Goal: Task Accomplishment & Management: Complete application form

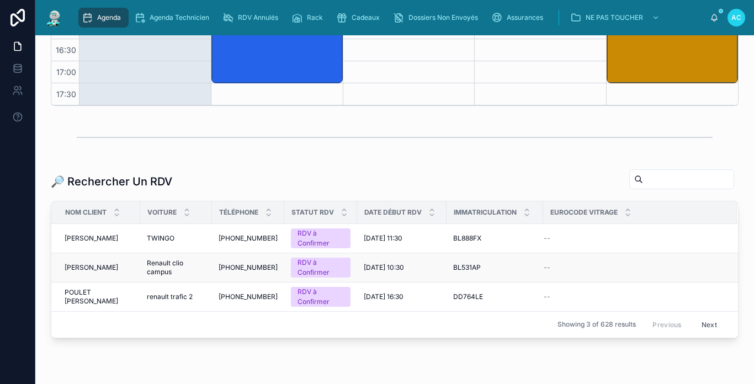
scroll to position [309, 0]
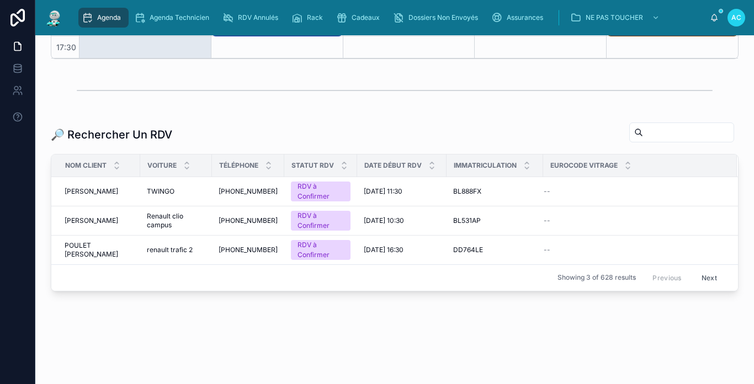
click at [643, 137] on input "text" at bounding box center [688, 132] width 91 height 15
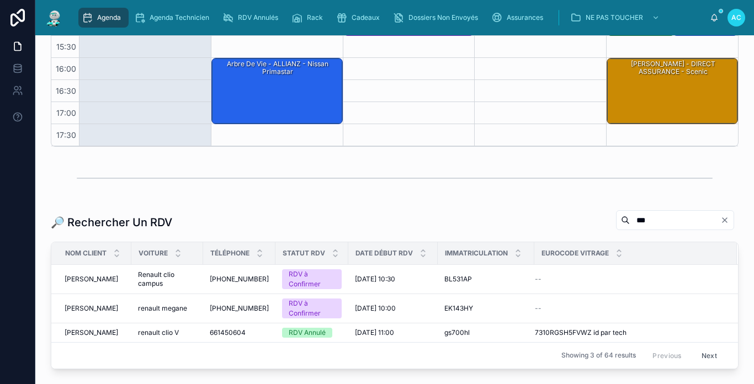
scroll to position [299, 0]
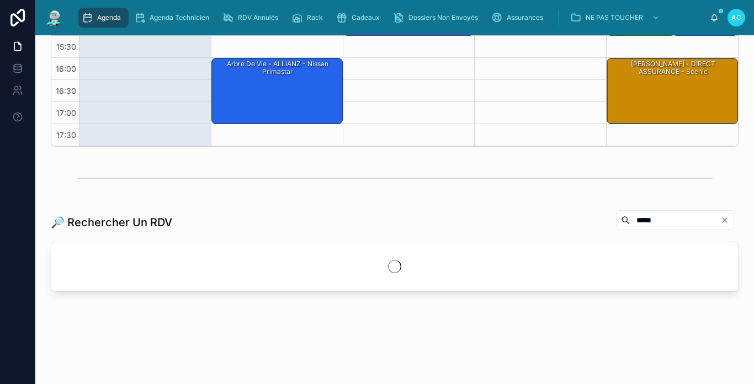
scroll to position [250, 0]
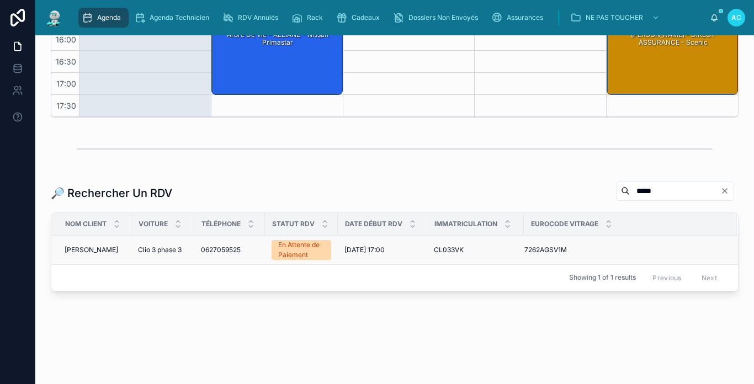
type input "*****"
click at [169, 251] on span "Clio 3 phase 3" at bounding box center [160, 250] width 44 height 9
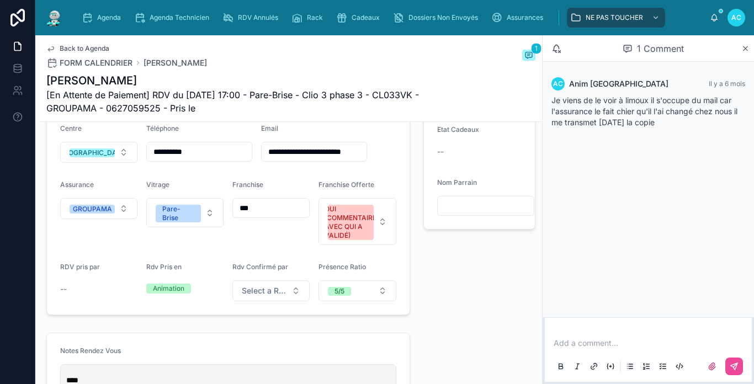
scroll to position [276, 0]
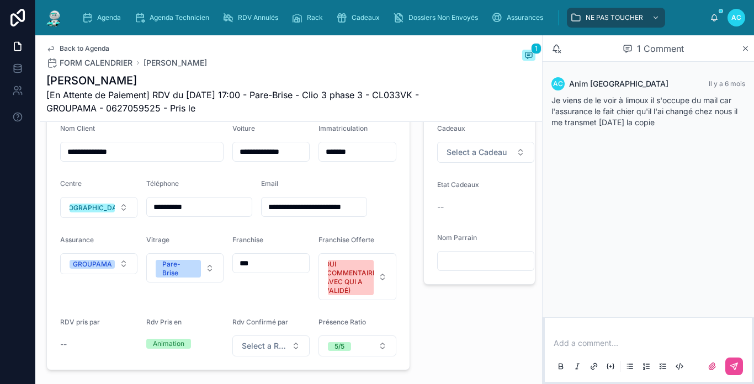
click at [228, 213] on input "**********" at bounding box center [199, 206] width 105 height 15
click at [227, 193] on div "Téléphone" at bounding box center [199, 185] width 106 height 13
click at [219, 211] on input "**********" at bounding box center [199, 206] width 105 height 15
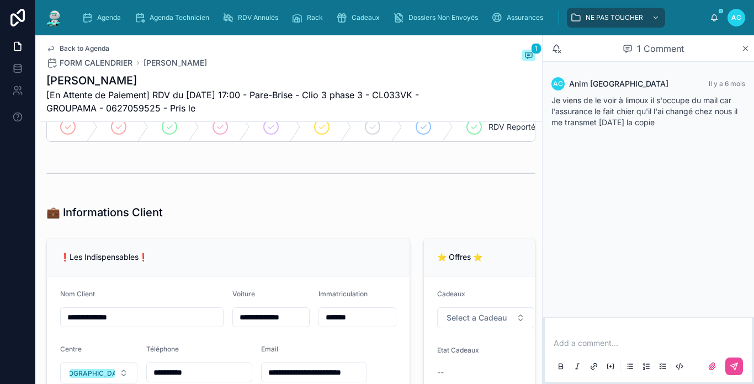
scroll to position [0, 0]
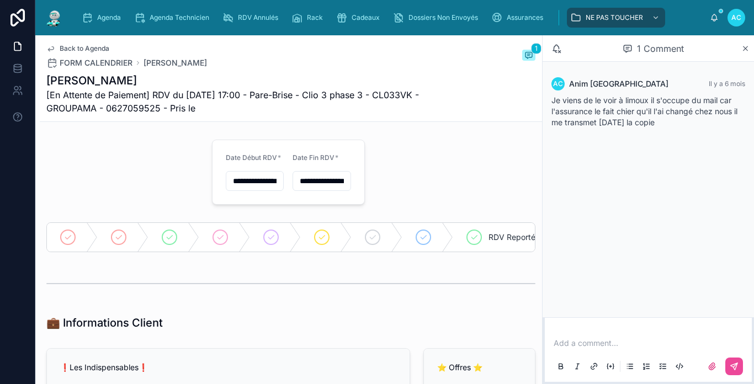
click at [60, 8] on div at bounding box center [54, 17] width 20 height 35
click at [60, 10] on img at bounding box center [54, 18] width 20 height 18
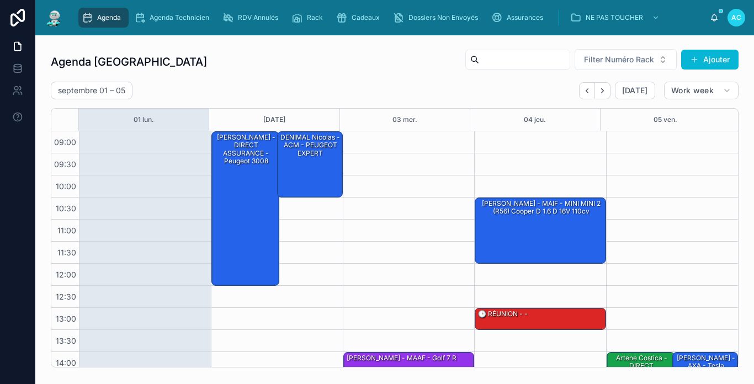
scroll to position [162, 0]
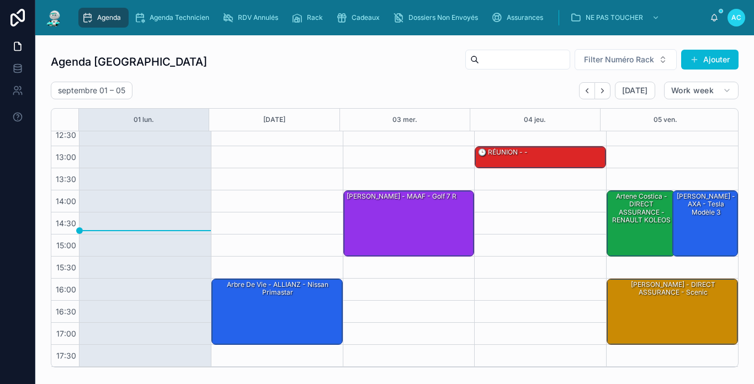
click at [494, 53] on input "text" at bounding box center [524, 59] width 91 height 15
click at [486, 54] on input "text" at bounding box center [524, 59] width 91 height 15
click at [436, 82] on div "[DATE] – [DATE] [DATE] Work week" at bounding box center [395, 91] width 688 height 18
click at [465, 67] on div at bounding box center [517, 60] width 105 height 20
click at [479, 67] on input "text" at bounding box center [524, 59] width 91 height 15
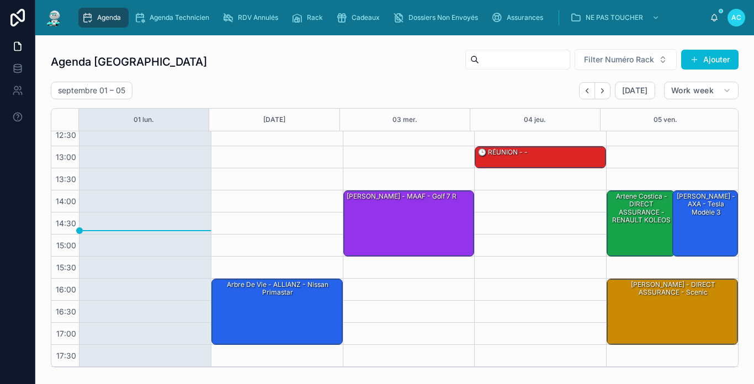
click at [479, 67] on input "text" at bounding box center [524, 59] width 91 height 15
click at [443, 98] on div "[DATE] – [DATE] [DATE] Work week" at bounding box center [395, 91] width 688 height 18
click at [479, 56] on input "text" at bounding box center [524, 59] width 91 height 15
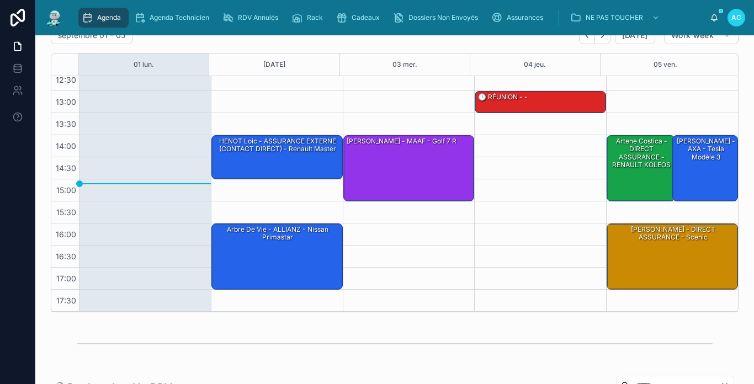
scroll to position [19, 0]
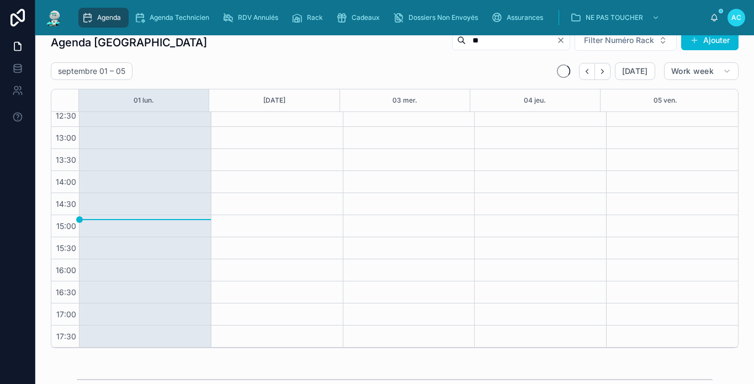
type input "*"
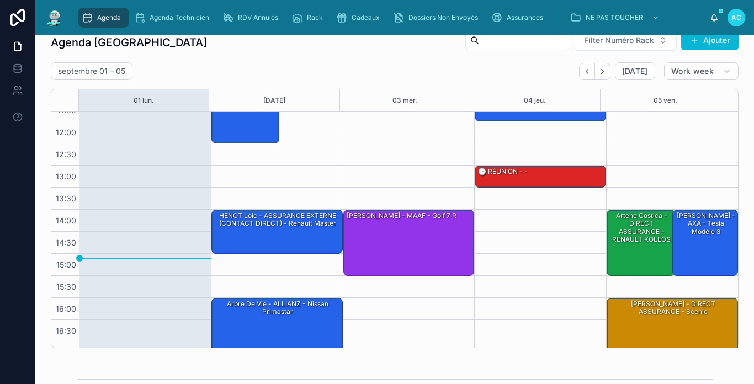
scroll to position [162, 0]
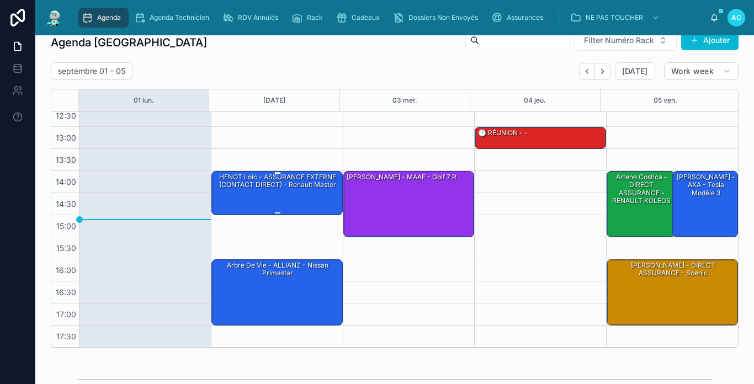
click at [303, 198] on div "HENOT Loic - ASSURANCE EXTERNE (CONTACT DIRECT) - Renault Master" at bounding box center [278, 193] width 128 height 42
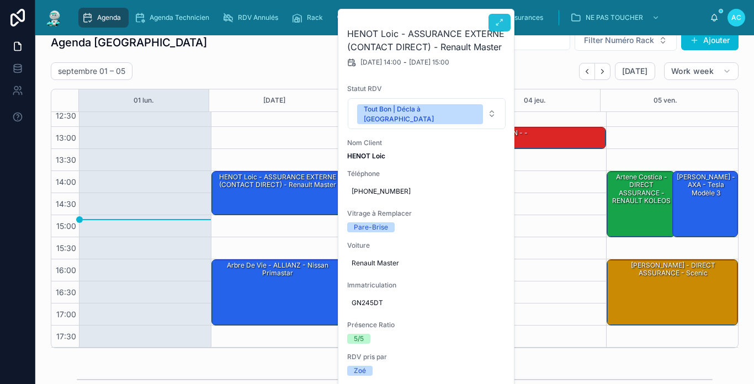
click at [500, 29] on button at bounding box center [500, 23] width 22 height 18
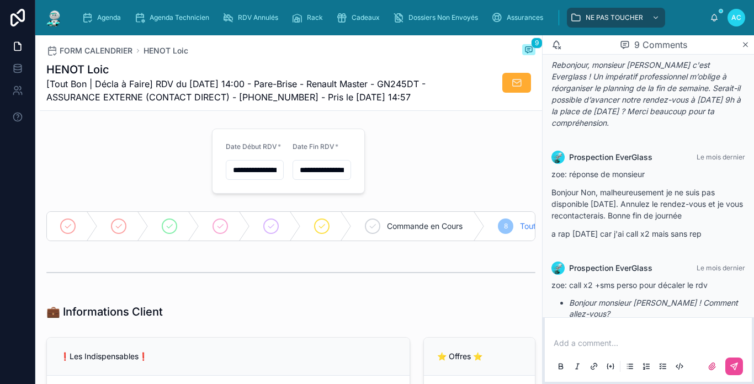
scroll to position [242, 0]
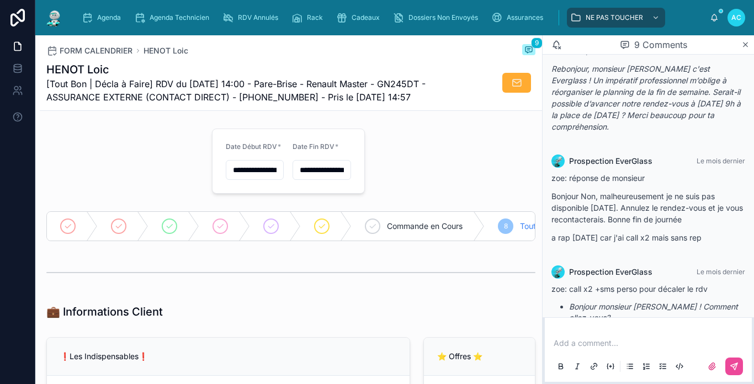
click at [54, 20] on img at bounding box center [54, 18] width 20 height 18
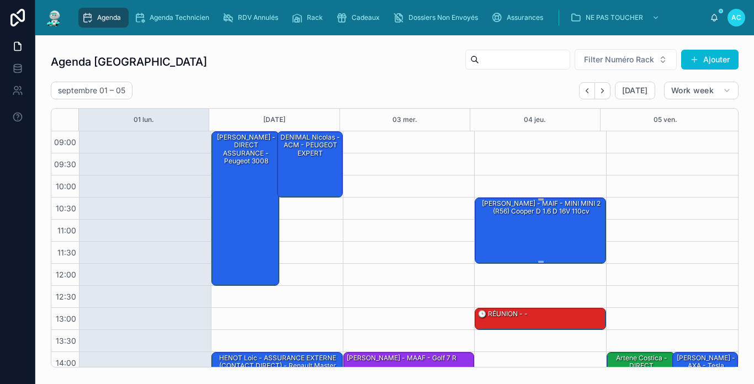
click at [533, 246] on div "[PERSON_NAME] - MAIF - MINI MINI 2 (R56) Cooper D 1.6 d 16V 110cv" at bounding box center [541, 230] width 128 height 64
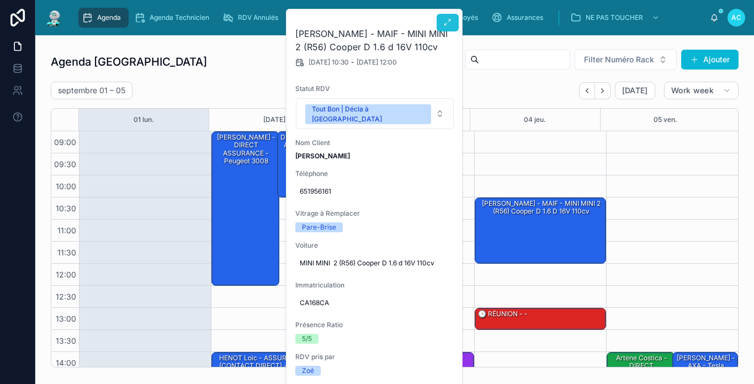
click at [449, 30] on button at bounding box center [448, 23] width 22 height 18
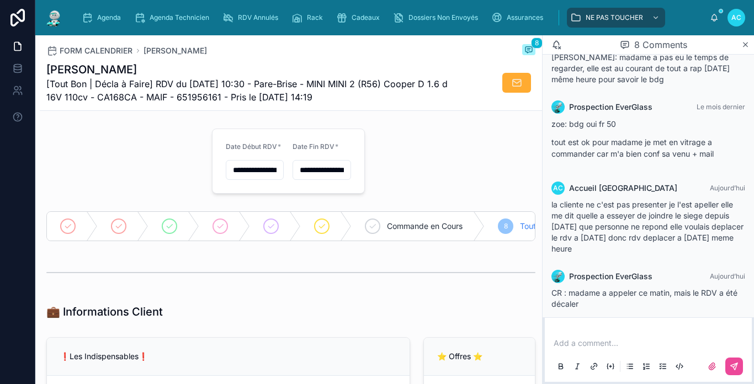
scroll to position [365, 0]
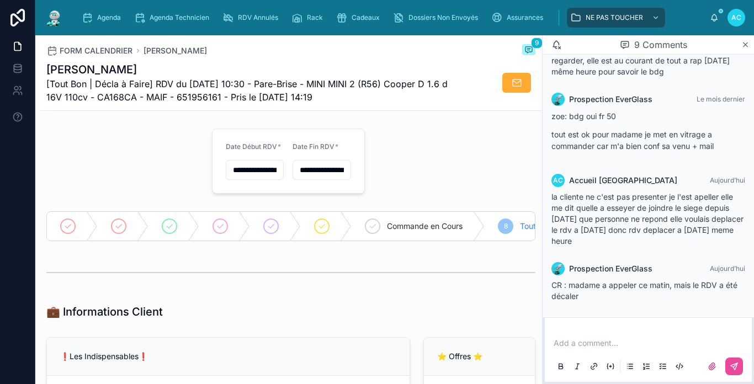
click at [59, 18] on img at bounding box center [54, 18] width 20 height 18
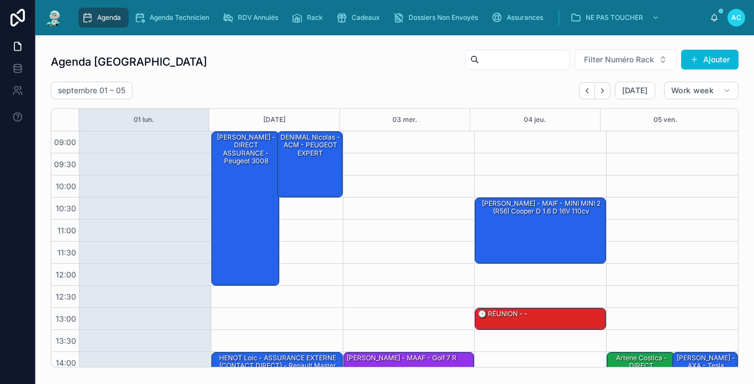
click at [287, 86] on div "[DATE] – [DATE] [DATE] Work week" at bounding box center [395, 91] width 688 height 18
